Goal: Task Accomplishment & Management: Manage account settings

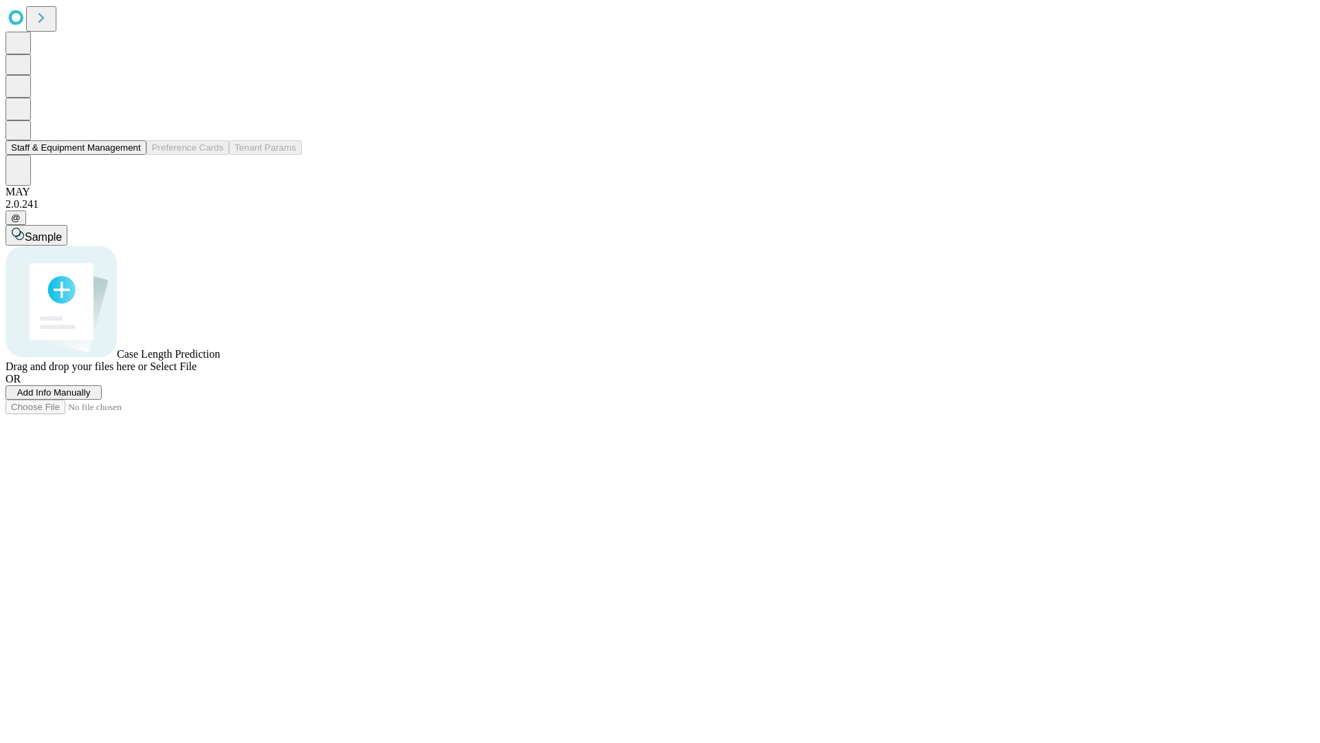
click at [131, 155] on button "Staff & Equipment Management" at bounding box center [76, 147] width 141 height 14
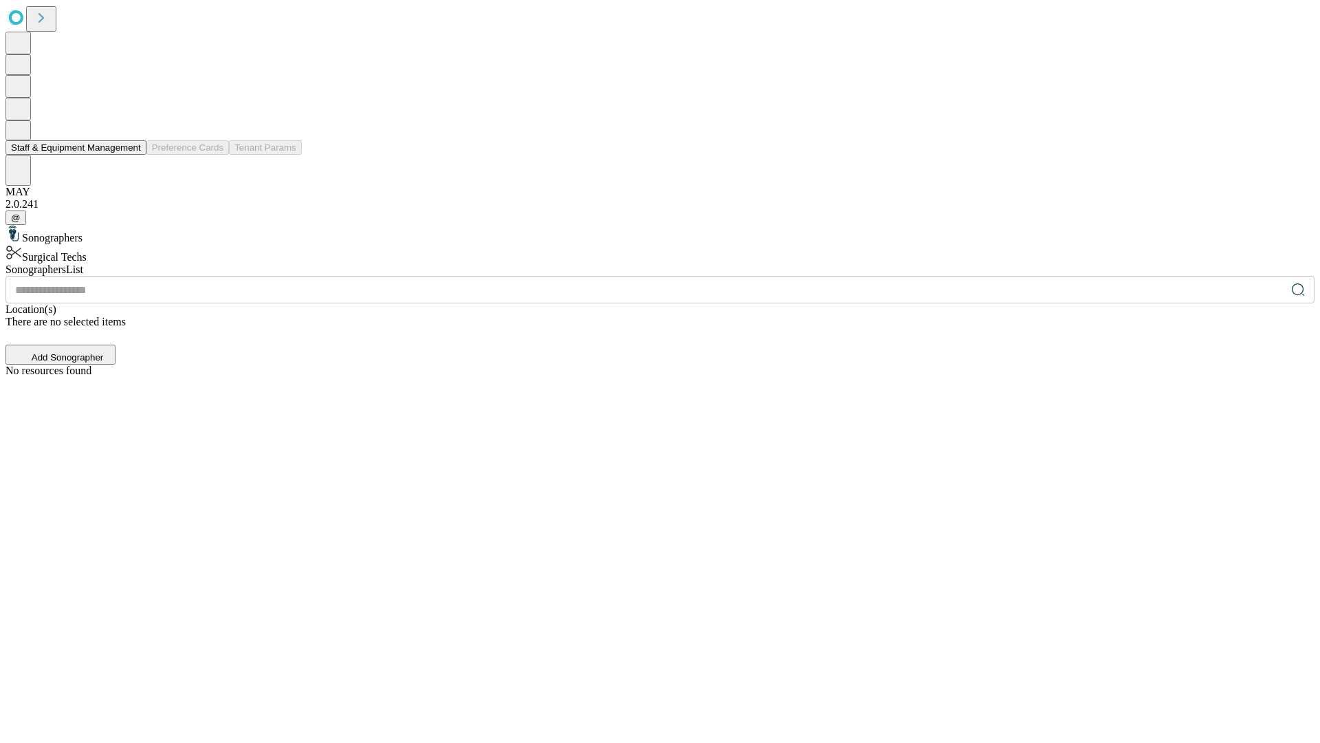
click at [131, 155] on button "Staff & Equipment Management" at bounding box center [76, 147] width 141 height 14
